Goal: Information Seeking & Learning: Learn about a topic

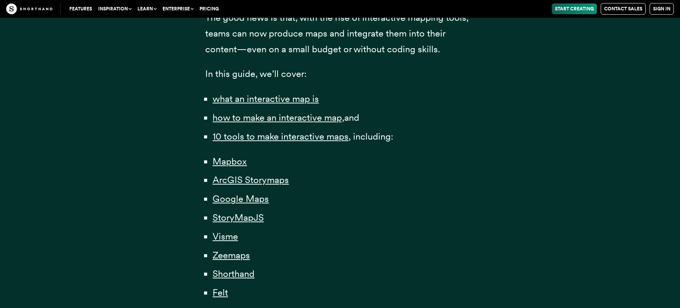
scroll to position [494, 0]
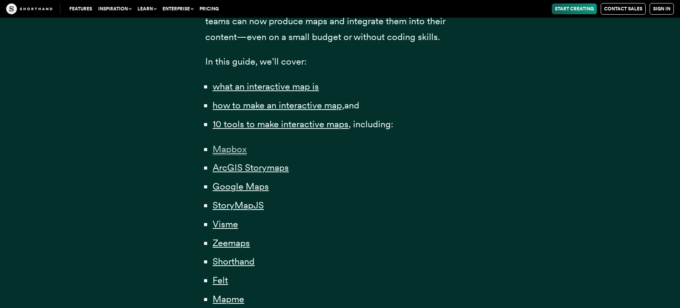
click at [232, 144] on span "Mapbox" at bounding box center [229, 150] width 34 height 12
click at [235, 162] on span "ArcGIS Storymaps" at bounding box center [250, 168] width 76 height 12
click at [234, 188] on li "Google Maps" at bounding box center [343, 187] width 262 height 16
click at [232, 182] on span "Google Maps" at bounding box center [240, 187] width 56 height 12
click at [234, 208] on li "StoryMapJS" at bounding box center [343, 206] width 262 height 16
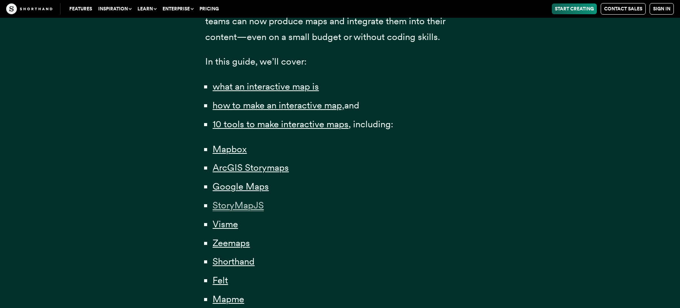
click at [235, 205] on span "StoryMapJS" at bounding box center [237, 206] width 51 height 12
click at [222, 227] on li "Visme" at bounding box center [343, 225] width 262 height 16
click at [227, 220] on span "Visme" at bounding box center [224, 225] width 25 height 12
click at [230, 245] on li "Zeemaps" at bounding box center [343, 244] width 262 height 16
click at [236, 237] on span "Zeemaps" at bounding box center [230, 243] width 37 height 12
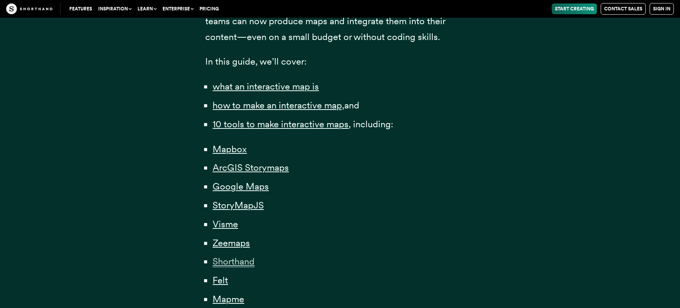
click at [229, 260] on span "Shorthand" at bounding box center [233, 262] width 42 height 12
click at [220, 284] on ul "Mapbox ArcGIS Storymaps Google Maps StoryMapJS Visme Zeemaps Shorthand Felt Map…" at bounding box center [339, 234] width 269 height 185
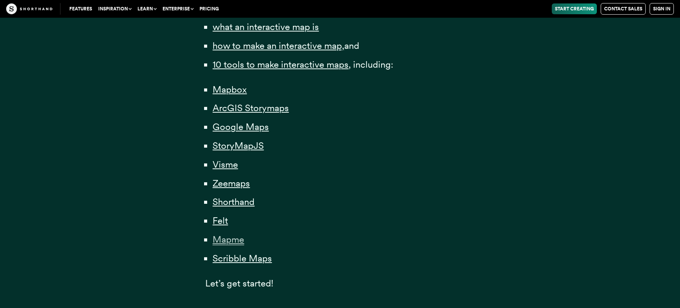
click at [224, 236] on span "Mapme" at bounding box center [228, 240] width 32 height 12
click at [211, 213] on ul "Mapbox ArcGIS Storymaps Google Maps StoryMapJS Visme Zeemaps Shorthand Felt Map…" at bounding box center [339, 174] width 269 height 185
click at [218, 215] on span "Felt" at bounding box center [219, 221] width 15 height 12
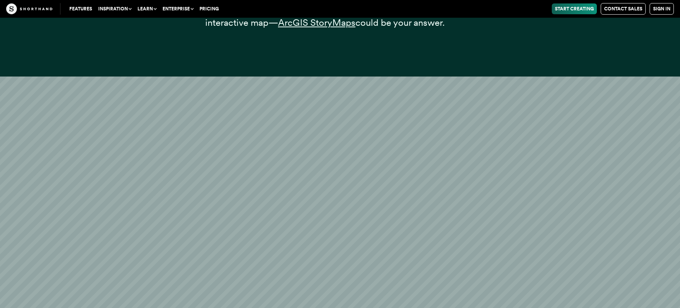
scroll to position [4701, 0]
